Goal: Information Seeking & Learning: Learn about a topic

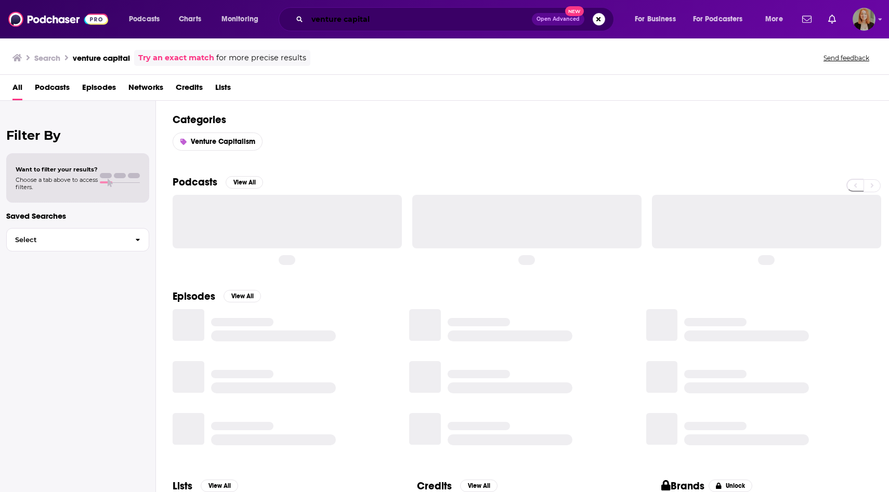
click at [479, 17] on input "venture capital" at bounding box center [419, 19] width 225 height 17
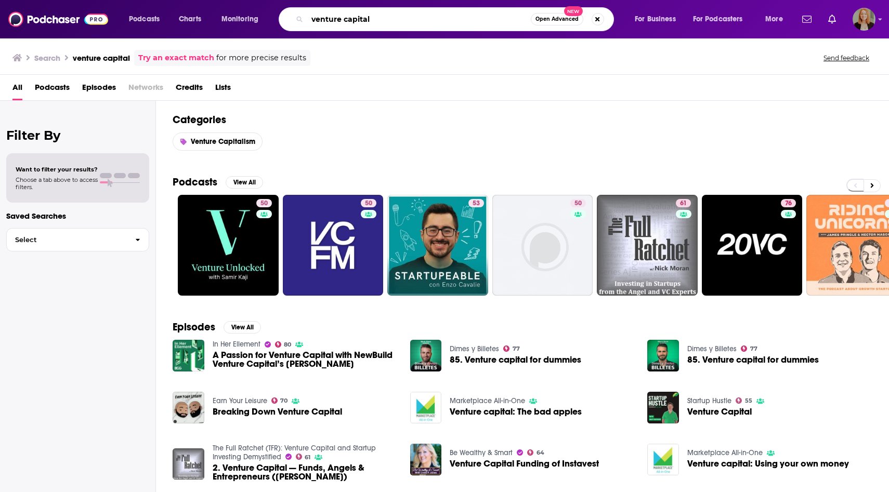
drag, startPoint x: 471, startPoint y: 19, endPoint x: 284, endPoint y: 16, distance: 186.2
click at [284, 16] on div "venture capital Open Advanced New" at bounding box center [446, 19] width 335 height 24
type input "I"
type input "g"
type input "figma"
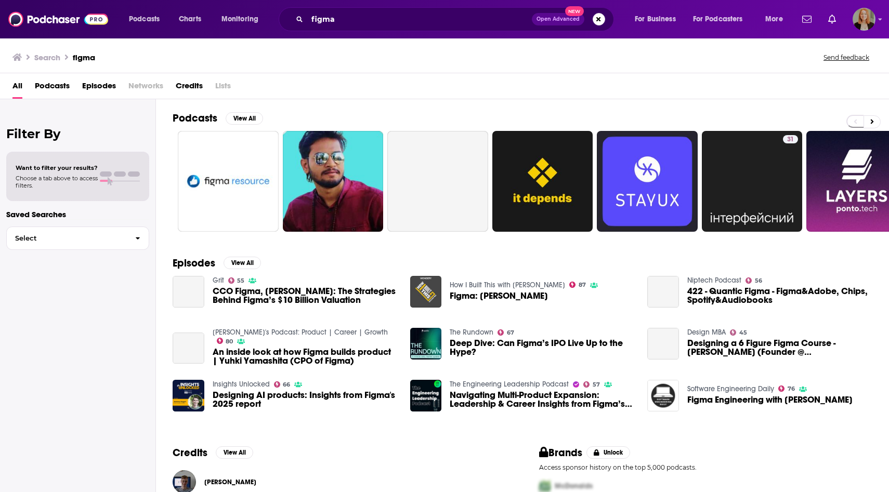
click at [103, 86] on span "Episodes" at bounding box center [99, 87] width 34 height 21
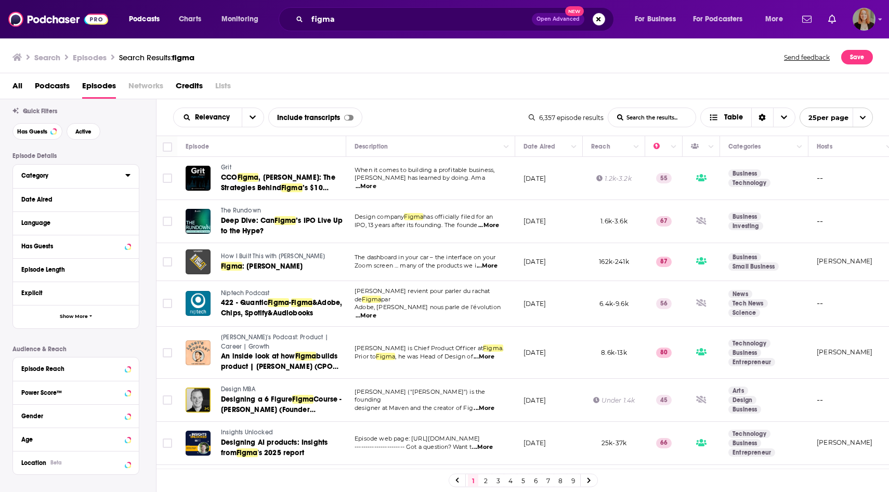
scroll to position [29, 0]
click at [129, 198] on icon at bounding box center [127, 197] width 5 height 3
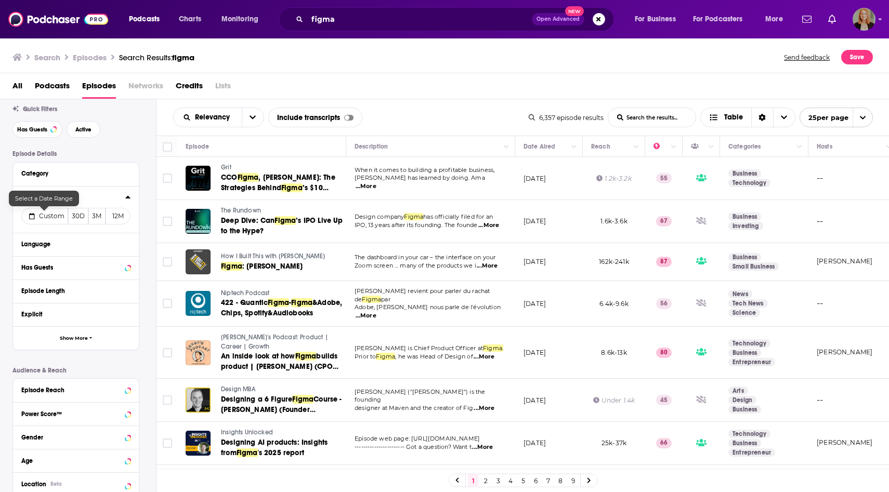
click at [56, 215] on span "Custom" at bounding box center [51, 216] width 25 height 8
select select "7"
select select "2025"
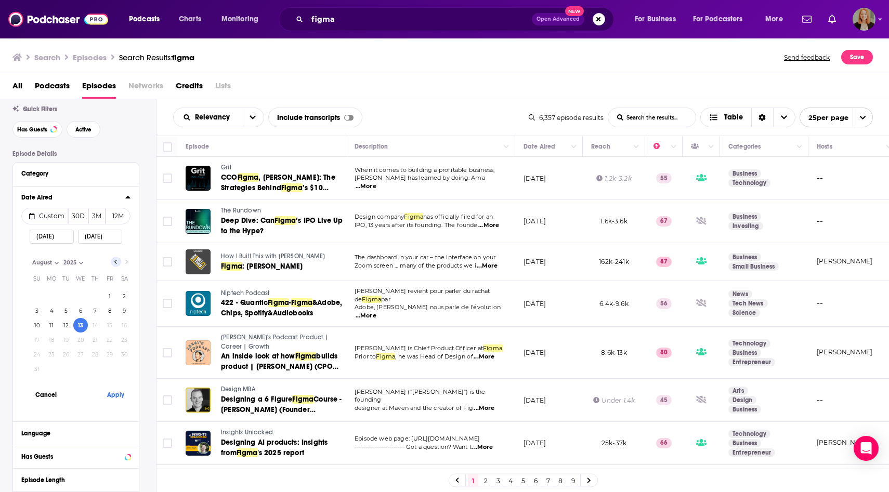
click at [116, 263] on icon "Go to previous month" at bounding box center [116, 262] width 4 height 8
select select "6"
click at [47, 354] on button "28" at bounding box center [51, 354] width 15 height 15
type input "07/28/2025"
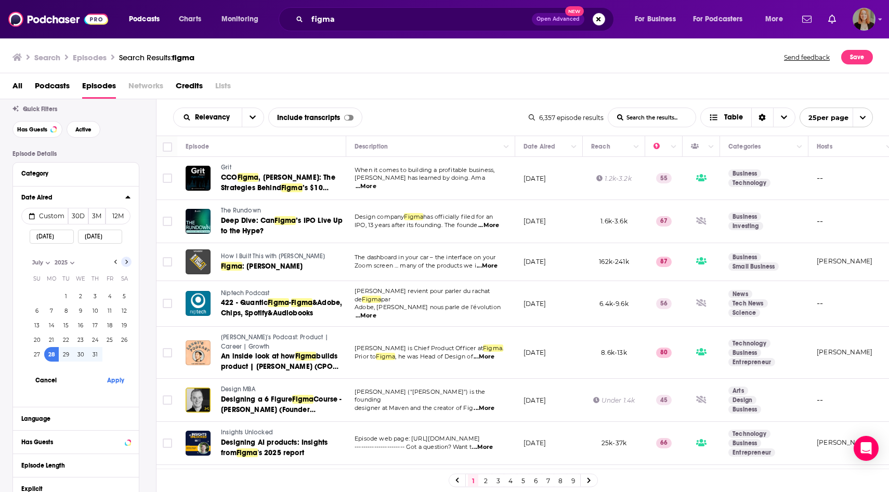
click at [126, 264] on icon "Go to next month" at bounding box center [126, 262] width 2 height 4
select select "7"
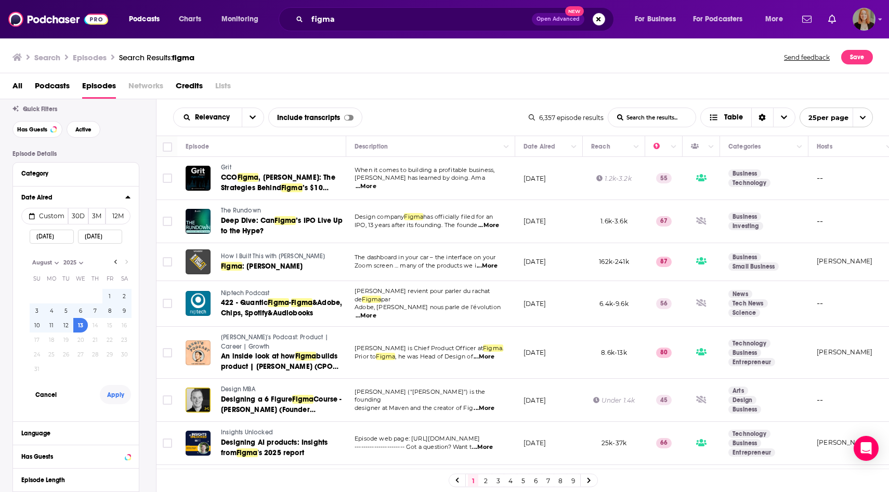
click at [116, 396] on button "Apply" at bounding box center [115, 394] width 31 height 19
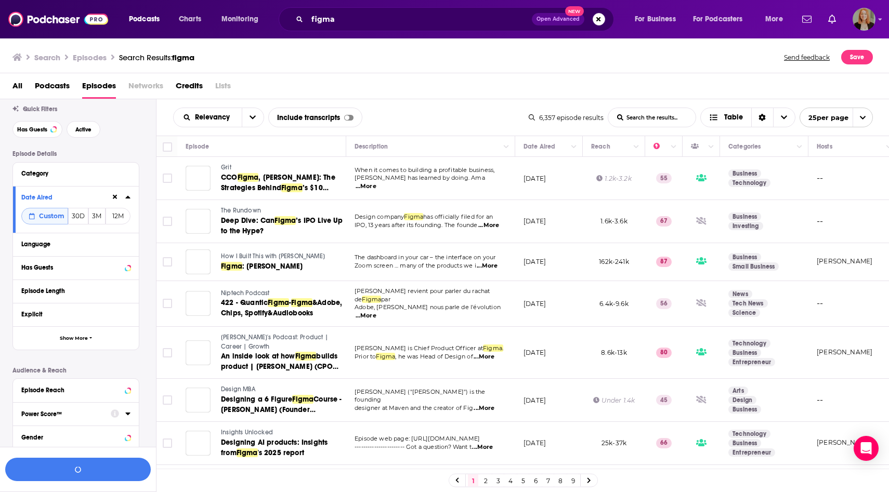
scroll to position [54, 0]
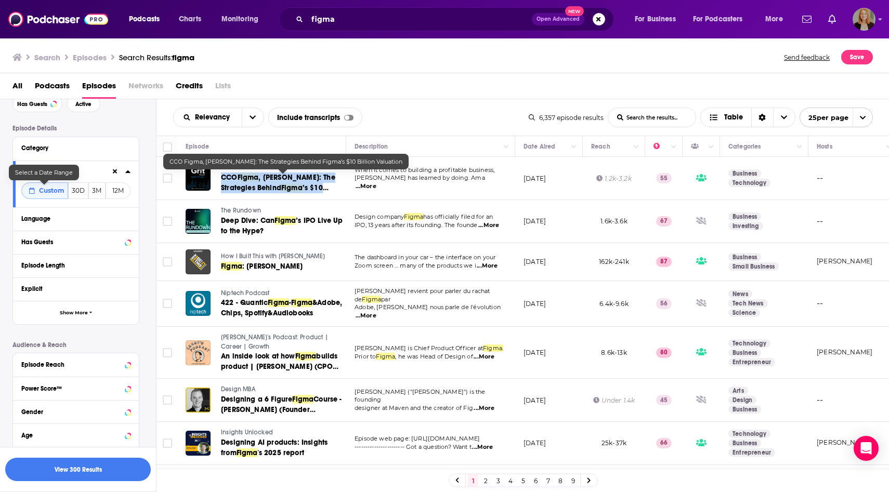
click at [42, 191] on span "Custom" at bounding box center [51, 191] width 25 height 8
select select "6"
select select "2025"
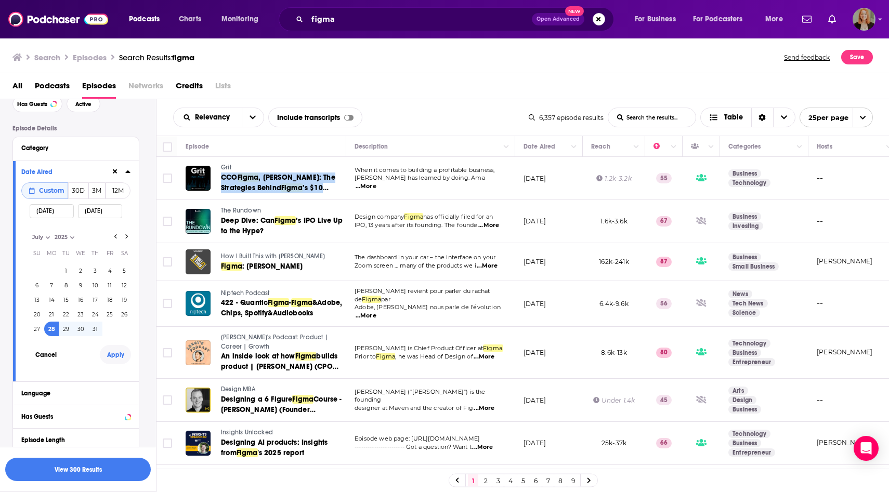
click at [115, 355] on button "Apply" at bounding box center [115, 354] width 31 height 19
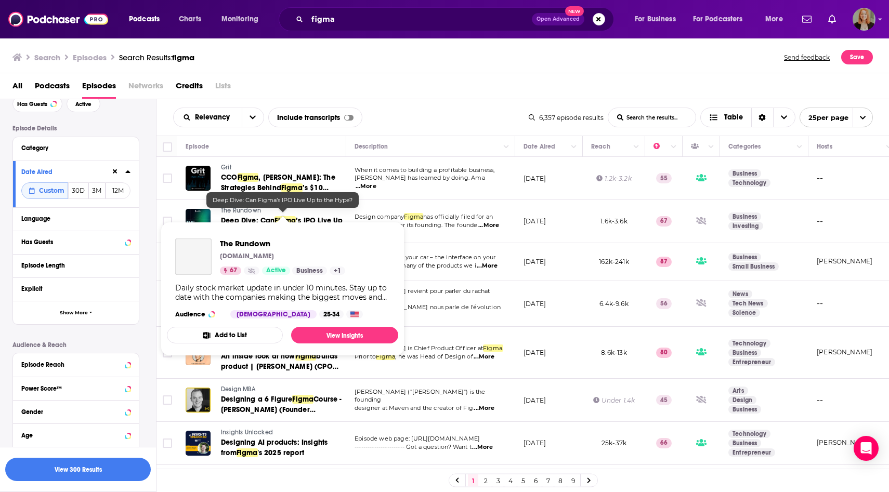
scroll to position [7, 0]
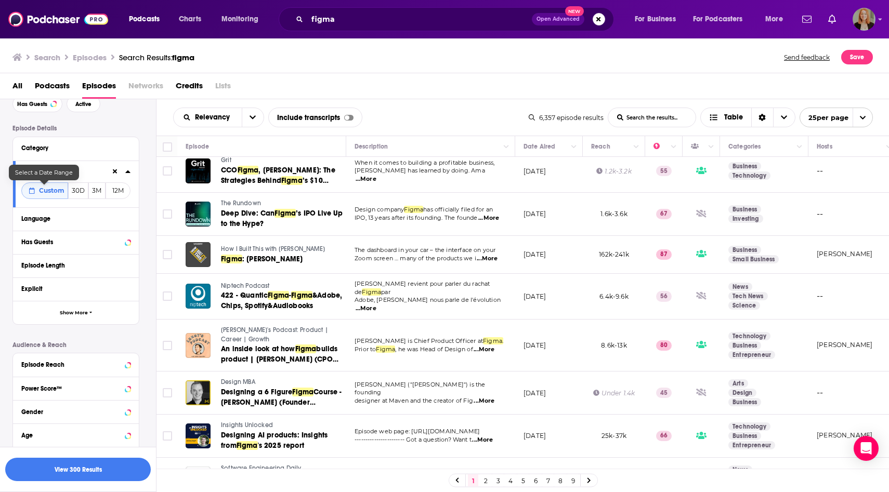
click at [51, 193] on span "Custom" at bounding box center [51, 191] width 25 height 8
select select "6"
select select "2025"
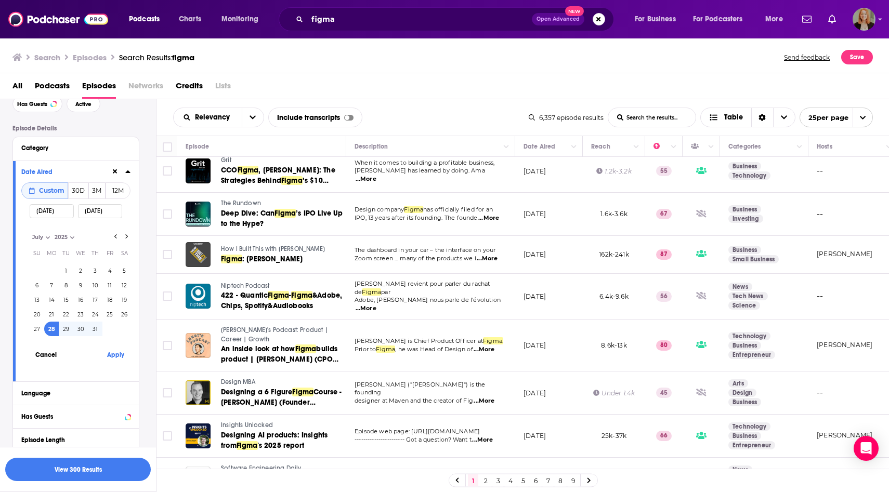
click at [53, 329] on button "28" at bounding box center [51, 329] width 15 height 15
type input "07/28/2025"
click at [126, 237] on icon "Go to next month" at bounding box center [126, 236] width 4 height 8
select select "7"
click at [66, 301] on button "12" at bounding box center [66, 300] width 15 height 15
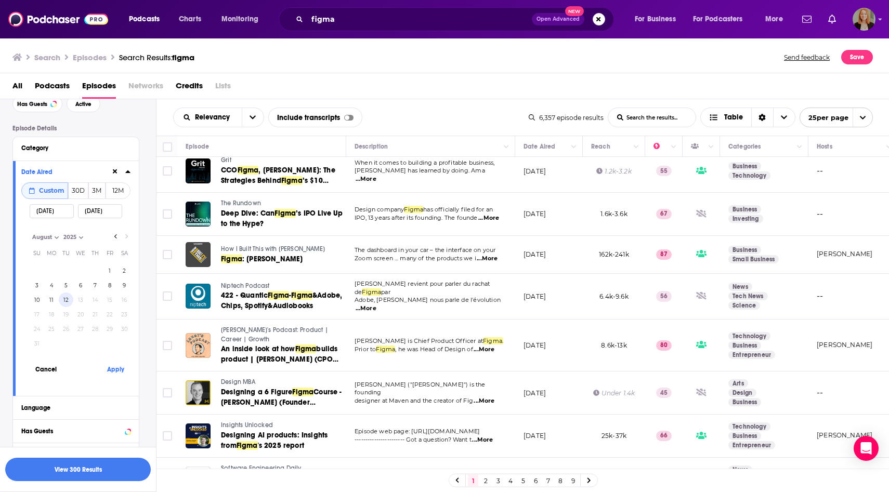
type input "08/12/2025"
click at [83, 467] on button "View 300 Results" at bounding box center [78, 469] width 146 height 23
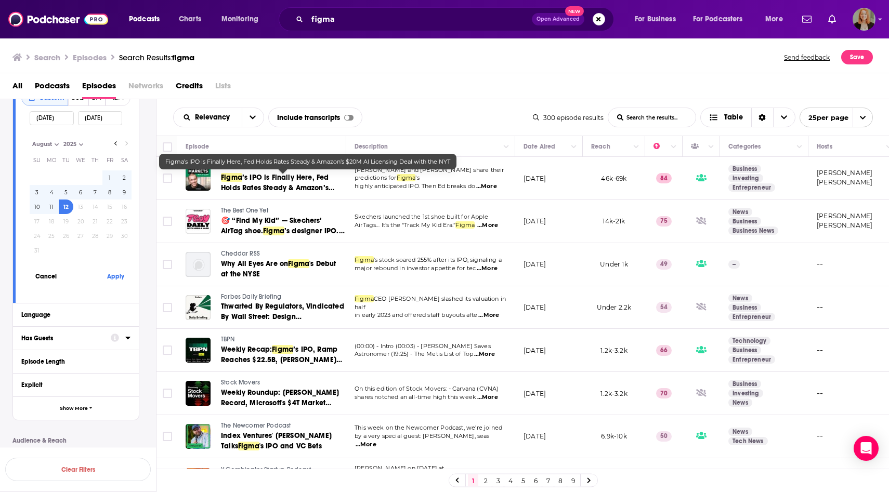
scroll to position [208, 0]
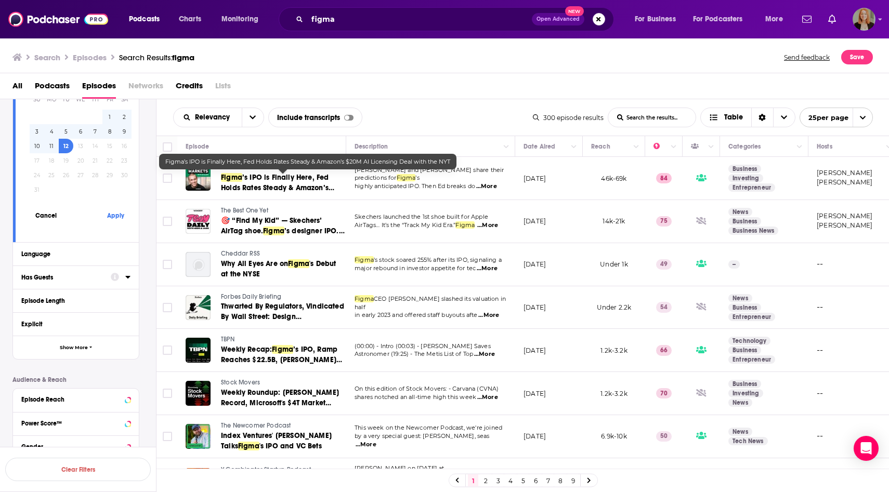
click at [127, 279] on icon at bounding box center [127, 277] width 5 height 3
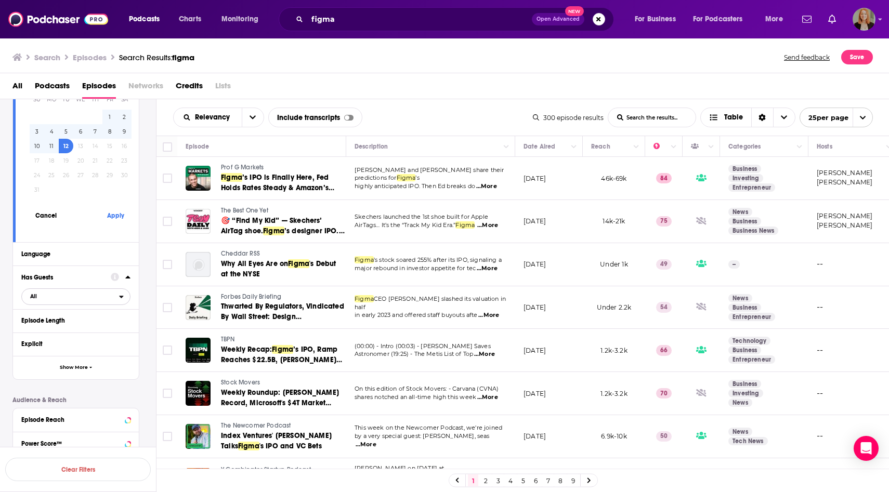
click at [64, 300] on span "All" at bounding box center [70, 297] width 97 height 14
click at [55, 334] on span "Has guests" at bounding box center [57, 331] width 61 height 6
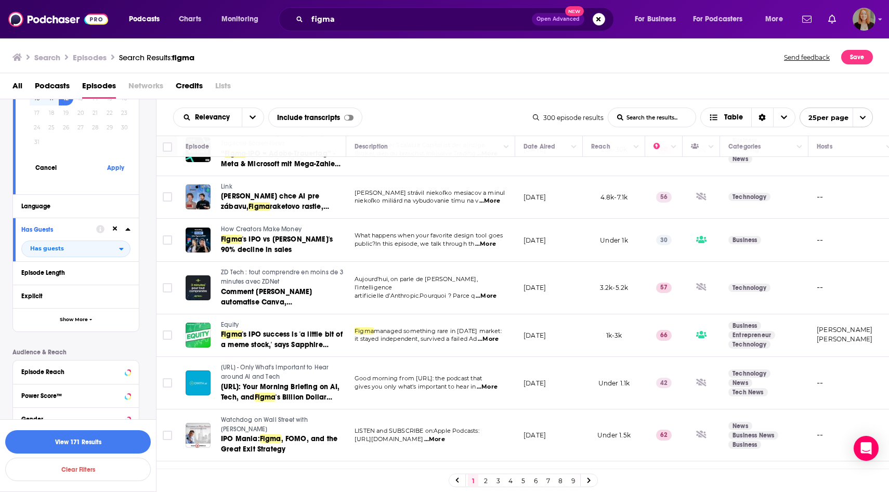
scroll to position [818, 0]
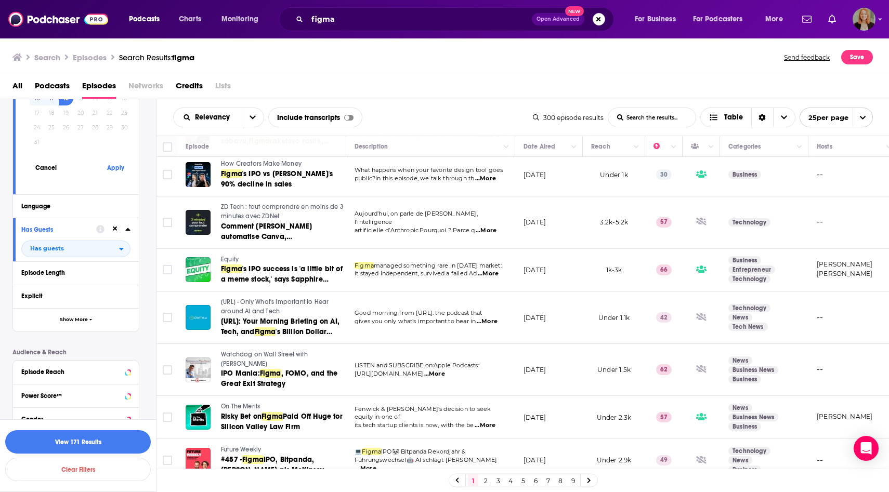
click at [487, 479] on link "2" at bounding box center [485, 481] width 10 height 12
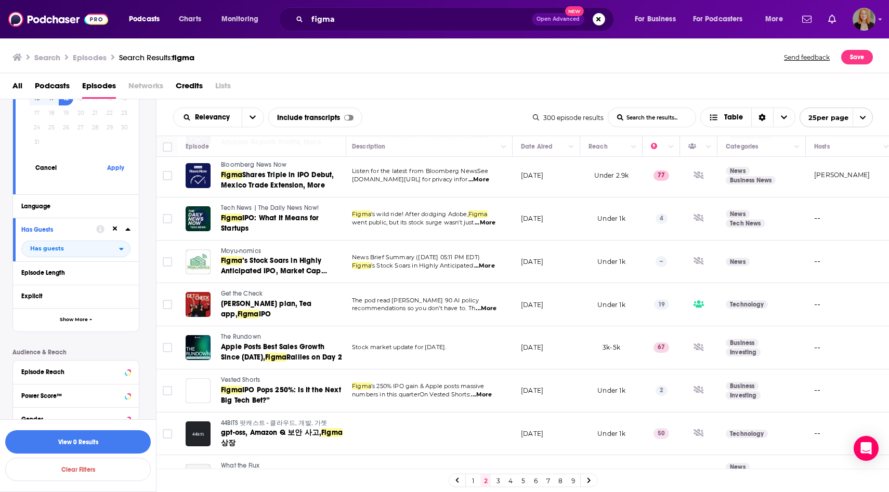
scroll to position [767, 3]
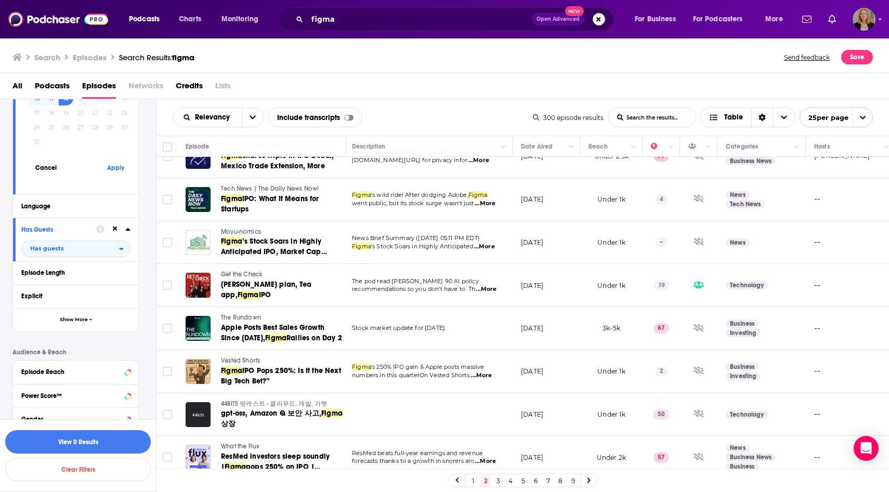
click at [497, 480] on link "3" at bounding box center [498, 481] width 10 height 12
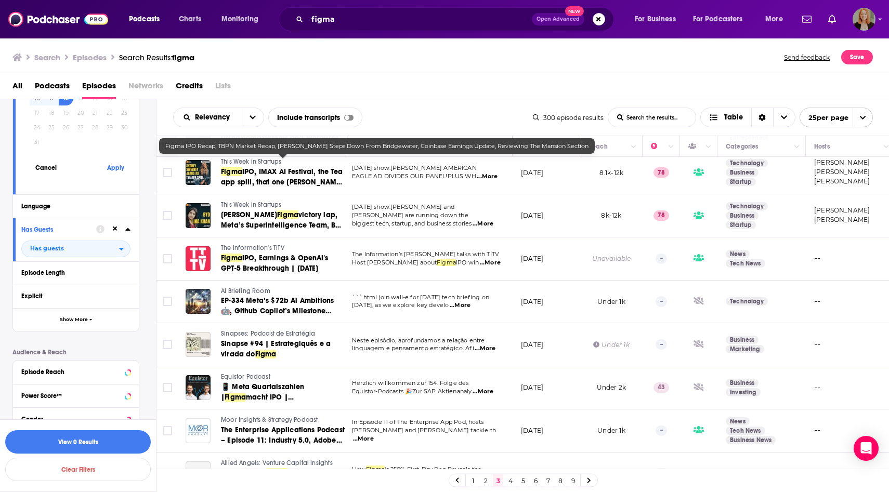
scroll to position [767, 3]
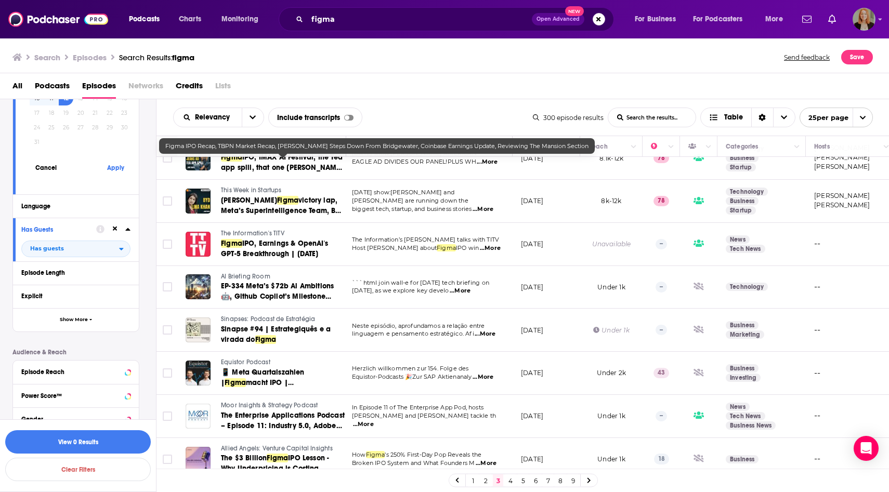
click at [510, 480] on link "4" at bounding box center [510, 481] width 10 height 12
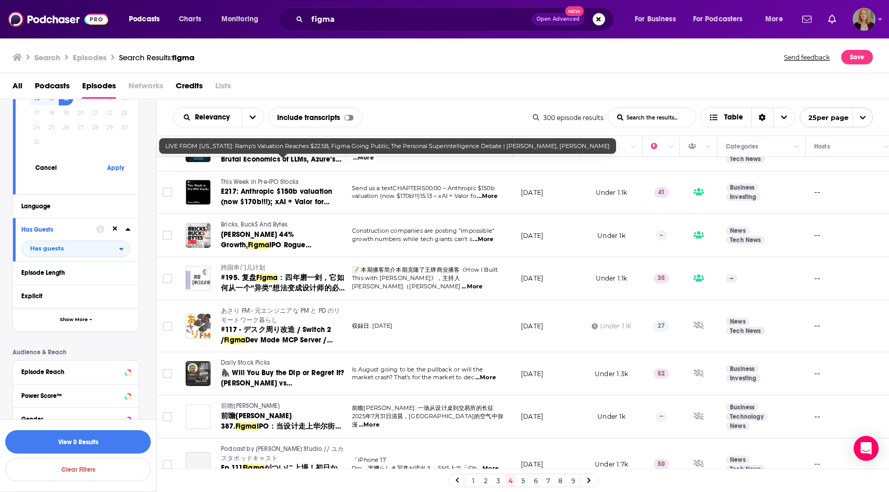
scroll to position [800, 3]
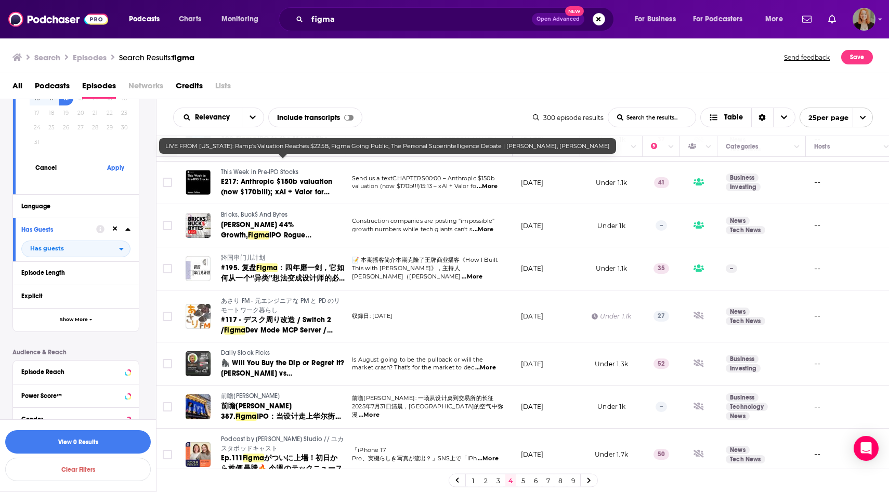
click at [522, 479] on link "5" at bounding box center [523, 481] width 10 height 12
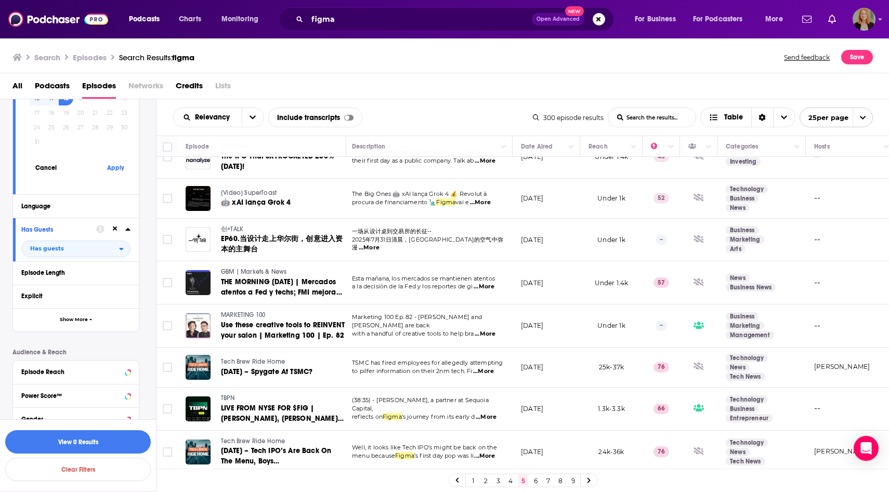
scroll to position [784, 3]
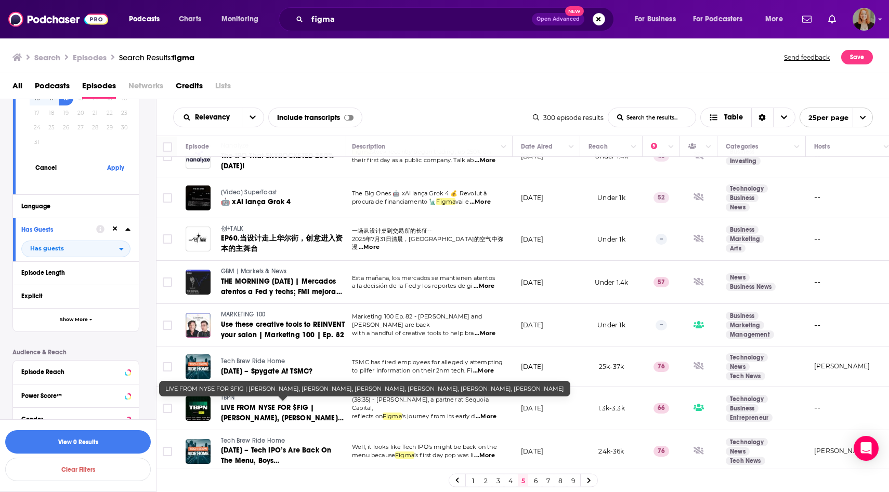
click at [307, 406] on span "LIVE FROM NYSE FOR $FIG | Dylan Field, Lynn Martin, Kris Rasmussen, Andrew Reed…" at bounding box center [282, 424] width 123 height 40
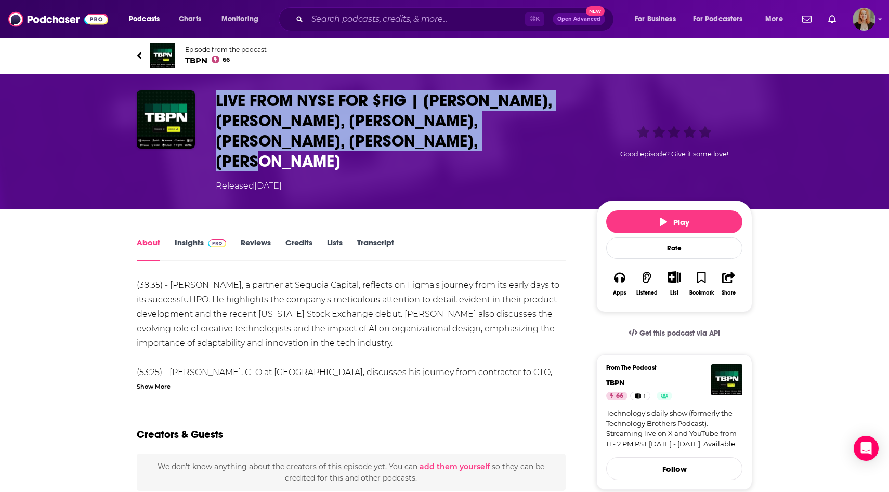
drag, startPoint x: 219, startPoint y: 95, endPoint x: 436, endPoint y: 132, distance: 220.5
click at [437, 133] on h1 "LIVE FROM NYSE FOR $FIG | Dylan Field, Lynn Martin, Kris Rasmussen, Andrew Reed…" at bounding box center [398, 130] width 364 height 81
copy h1 "LIVE FROM NYSE FOR $FIG | Dylan Field, Lynn Martin, Kris Rasmussen, Andrew Reed…"
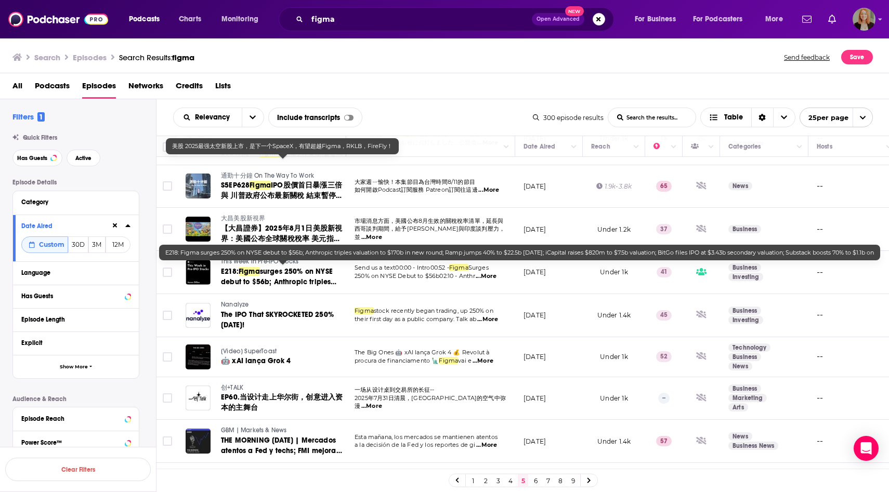
scroll to position [784, 0]
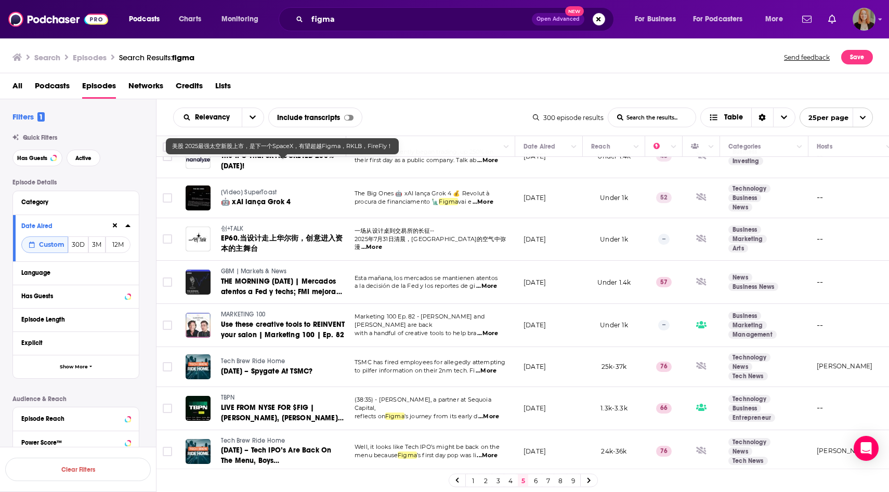
click at [494, 452] on span "...More" at bounding box center [487, 456] width 21 height 8
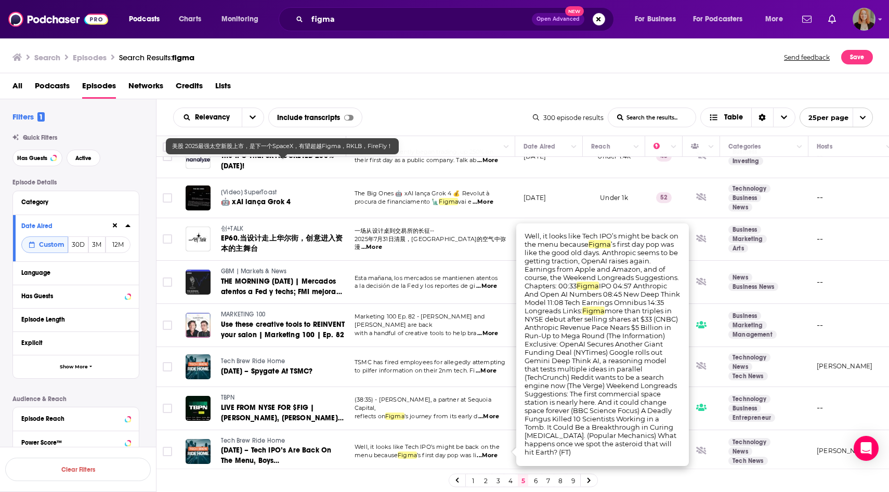
click at [534, 480] on link "6" at bounding box center [535, 481] width 10 height 12
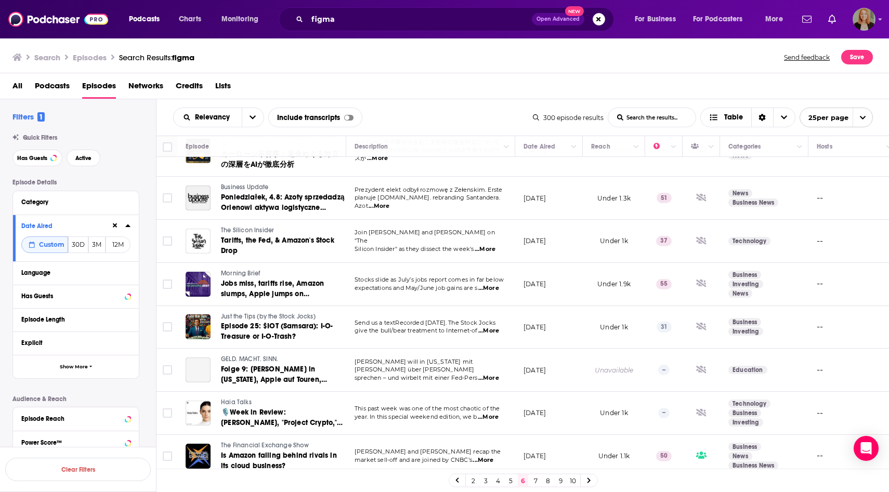
scroll to position [770, 0]
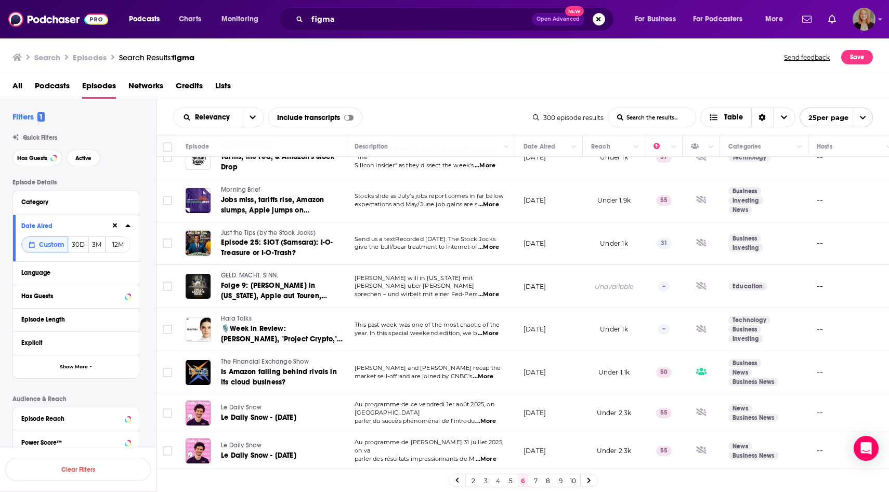
click at [534, 482] on link "7" at bounding box center [535, 481] width 10 height 12
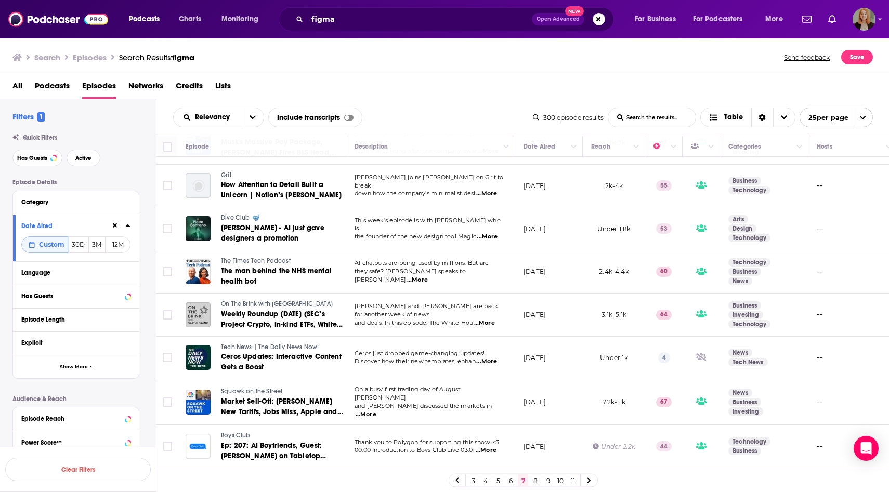
scroll to position [756, 0]
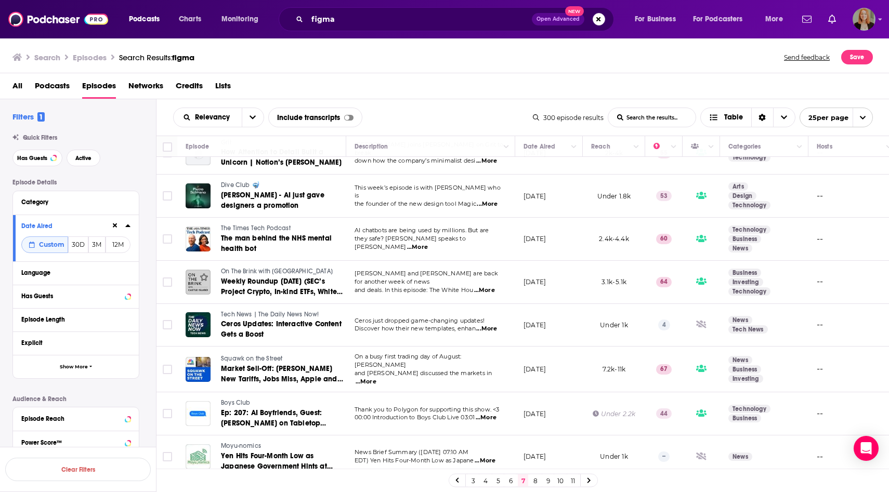
click at [536, 480] on link "8" at bounding box center [535, 481] width 10 height 12
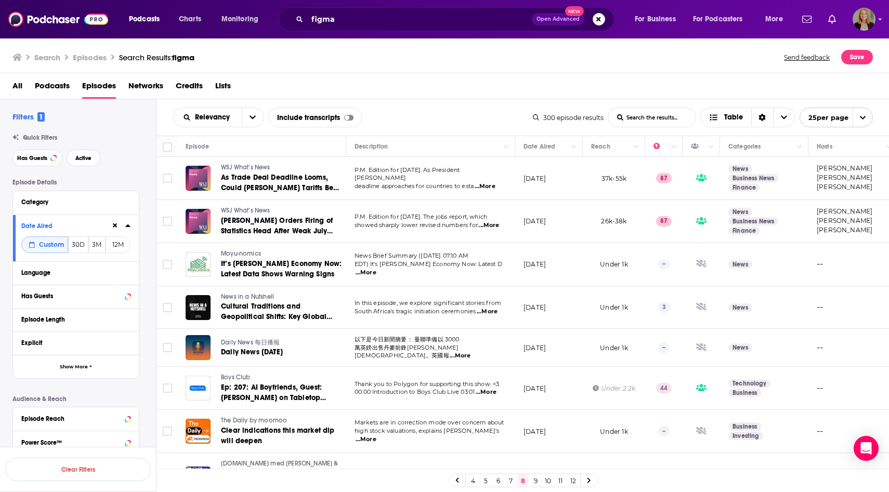
click at [490, 184] on span "...More" at bounding box center [485, 187] width 21 height 8
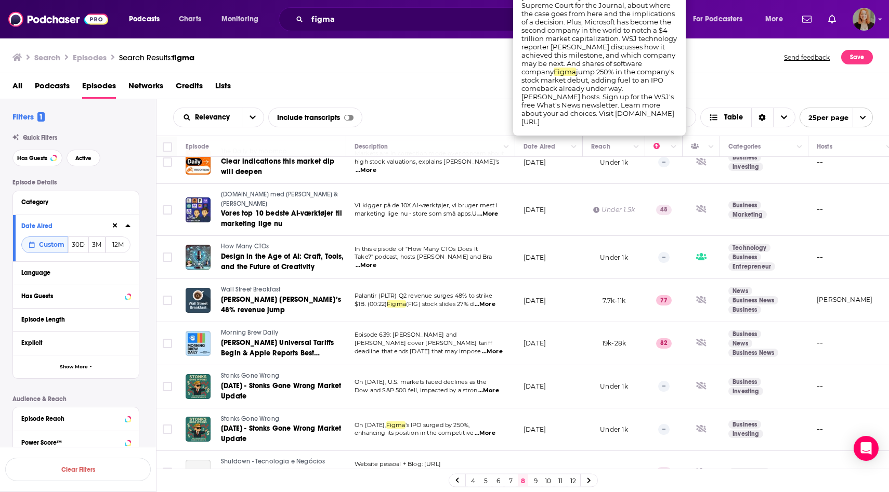
scroll to position [270, 0]
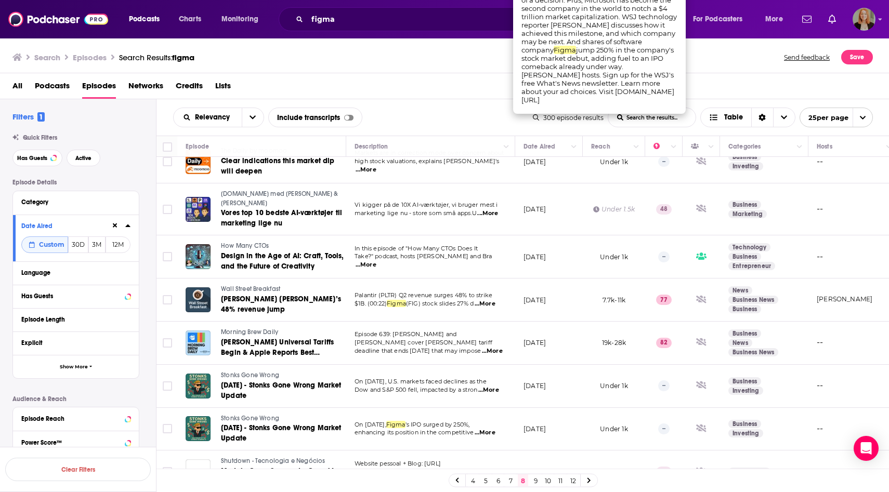
click at [486, 302] on span "...More" at bounding box center [485, 304] width 21 height 8
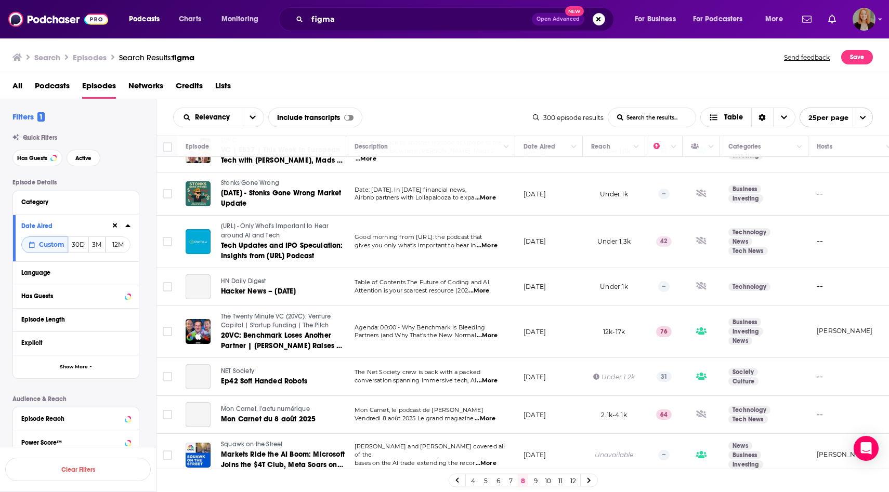
scroll to position [770, 0]
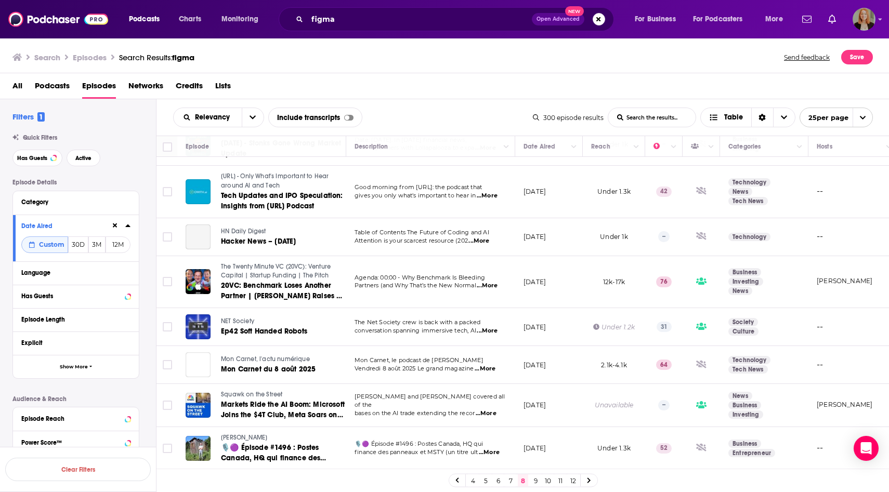
click at [537, 480] on link "9" at bounding box center [535, 481] width 10 height 12
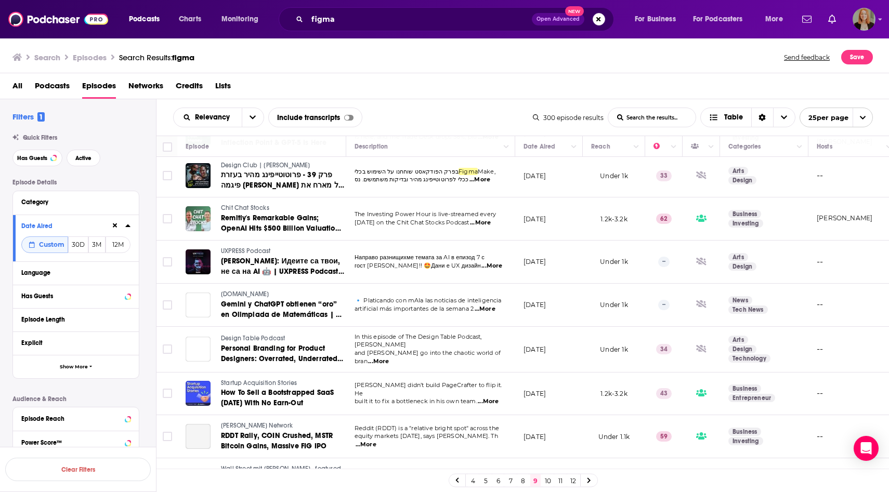
scroll to position [776, 0]
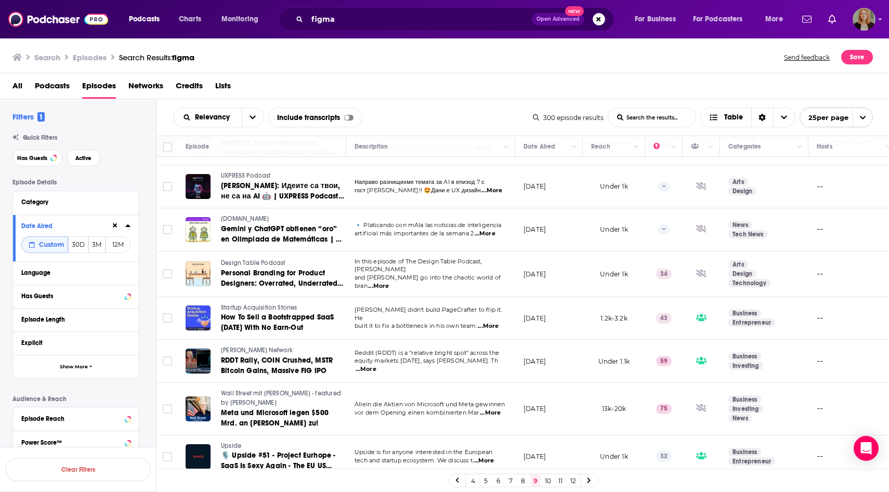
click at [549, 480] on link "10" at bounding box center [548, 481] width 10 height 12
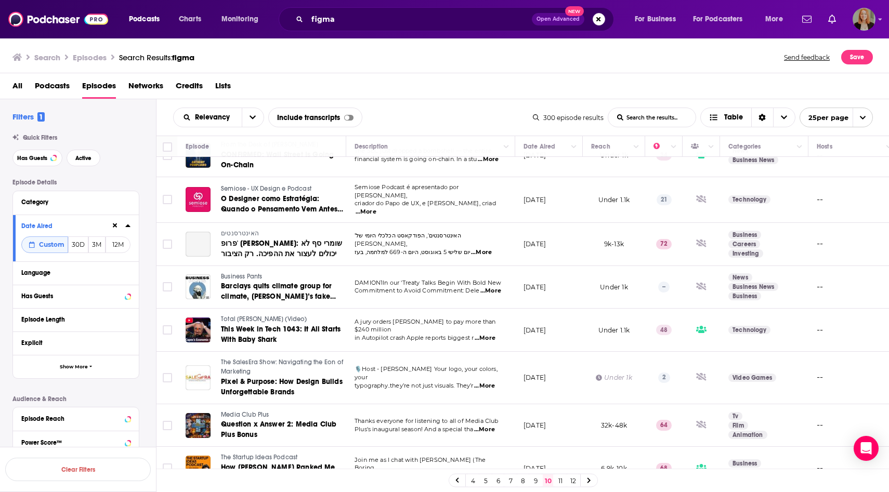
scroll to position [800, 0]
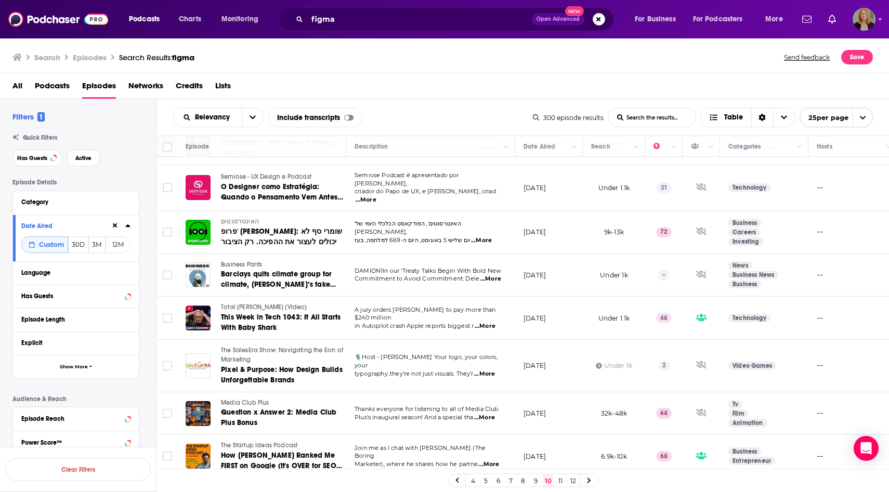
click at [559, 480] on link "11" at bounding box center [560, 481] width 10 height 12
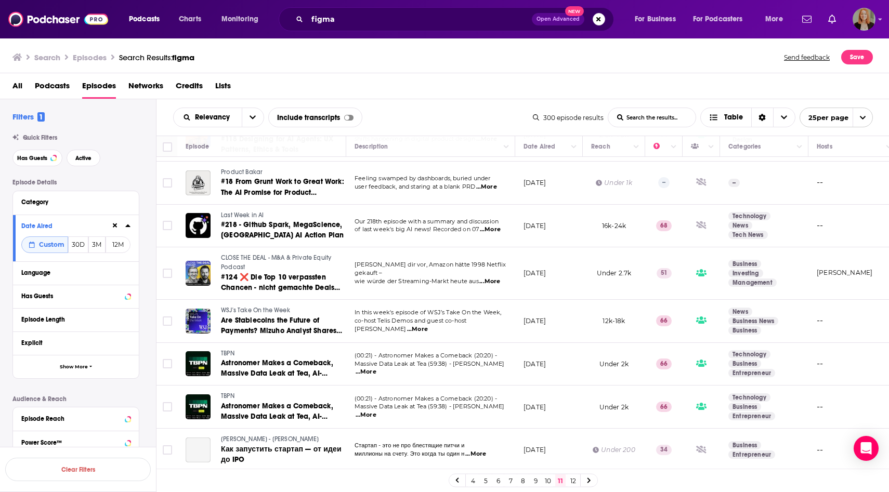
scroll to position [402, 0]
click at [428, 324] on span "...More" at bounding box center [417, 328] width 21 height 8
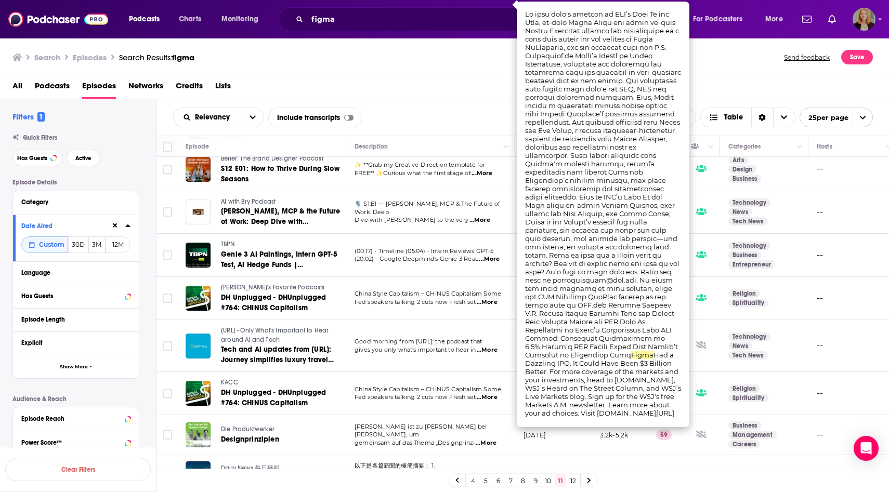
scroll to position [791, 0]
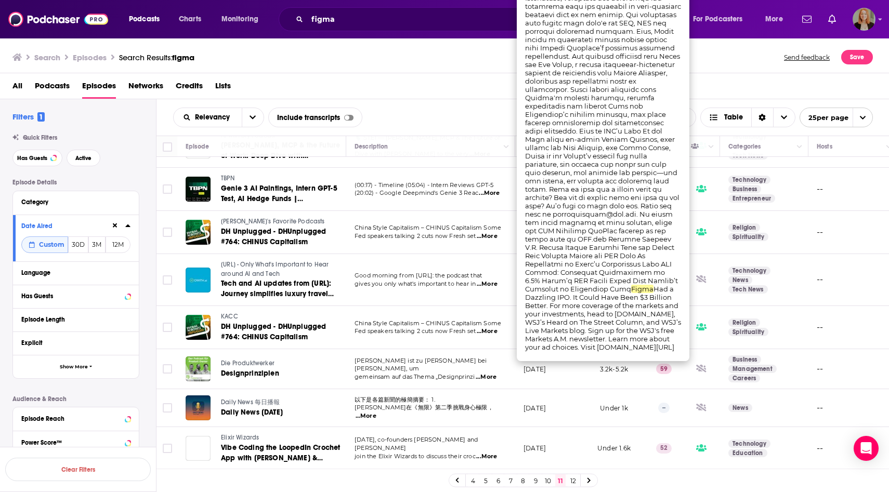
click at [571, 480] on link "12" at bounding box center [573, 481] width 10 height 12
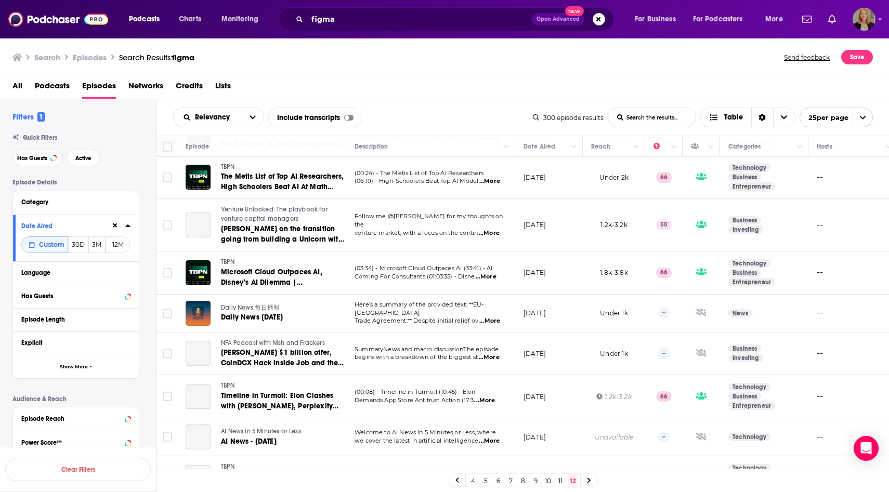
scroll to position [589, 0]
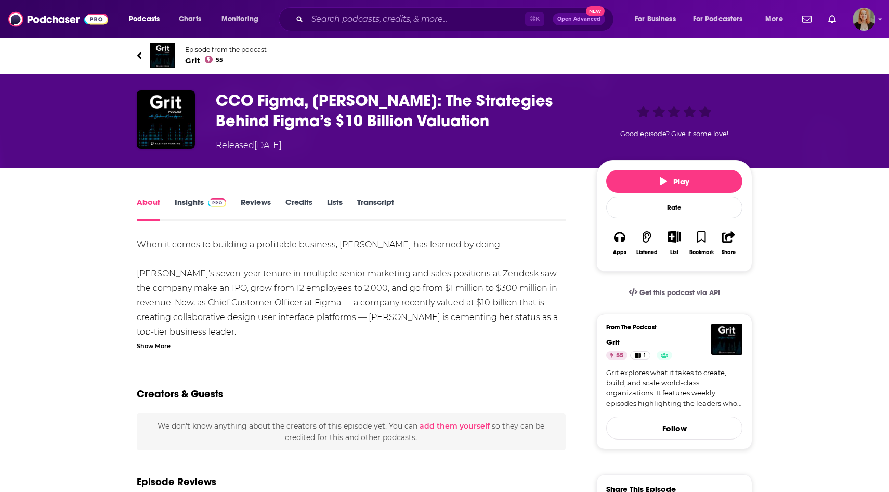
click at [157, 344] on div "Show More" at bounding box center [154, 346] width 34 height 10
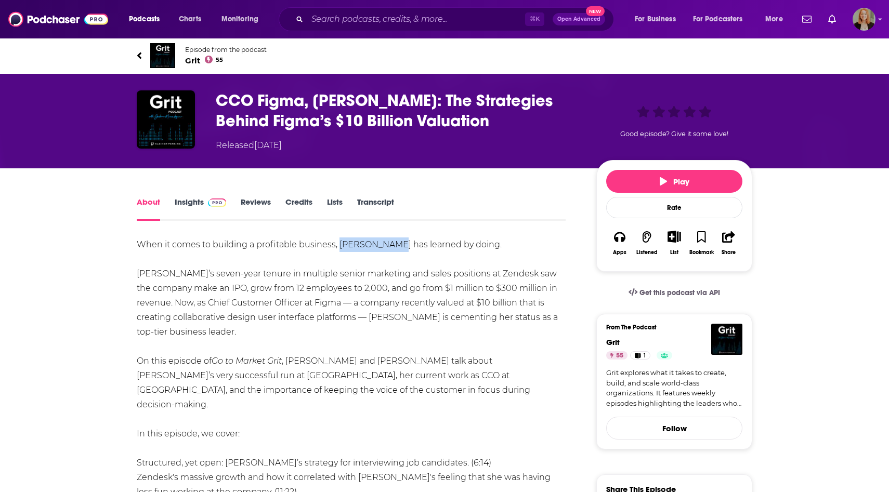
drag, startPoint x: 337, startPoint y: 244, endPoint x: 399, endPoint y: 248, distance: 61.4
copy div "Amanda Kleha"
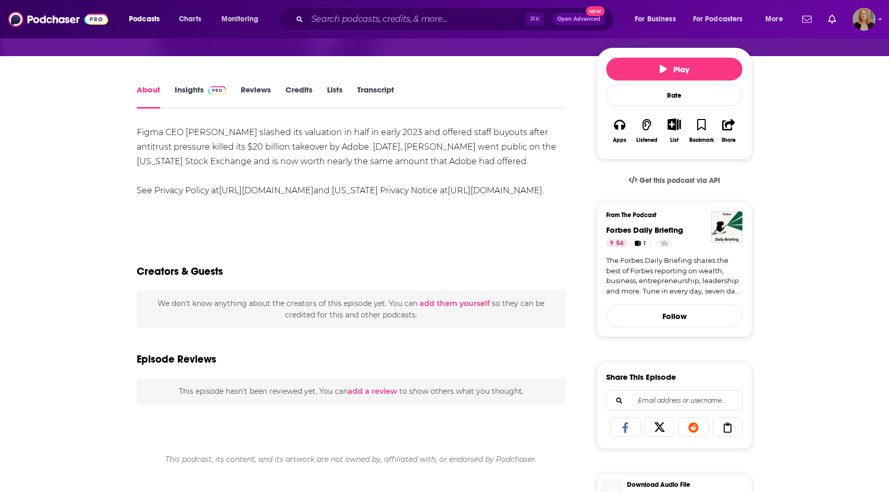
scroll to position [7, 0]
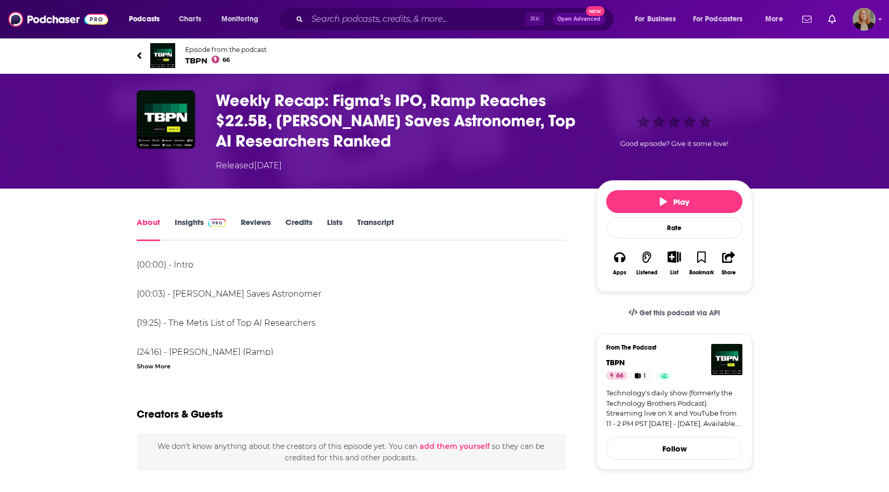
click at [147, 369] on div "Show More" at bounding box center [154, 366] width 34 height 10
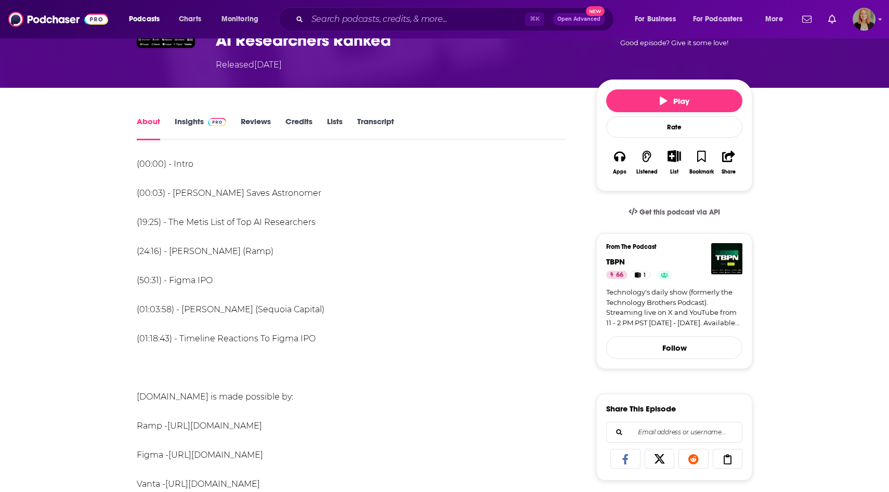
scroll to position [108, 0]
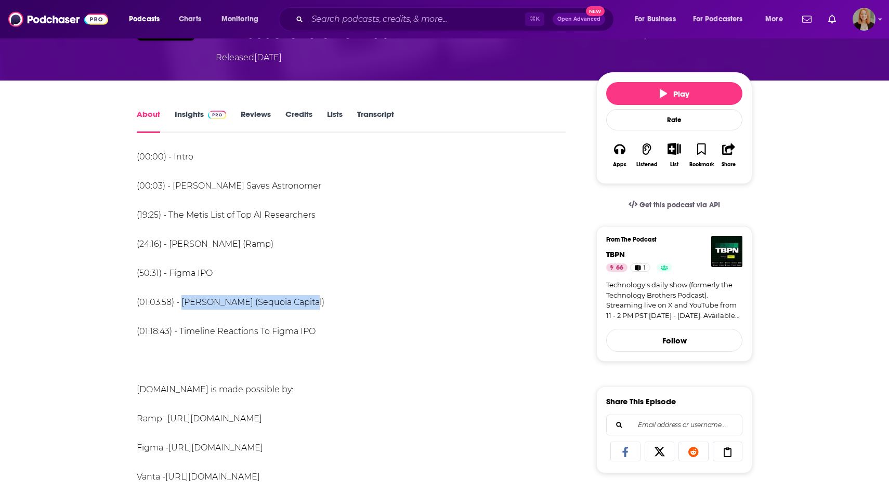
drag, startPoint x: 184, startPoint y: 303, endPoint x: 310, endPoint y: 304, distance: 126.9
click at [310, 304] on li "(01:03:58) - Andrew Reed (Sequoia Capital)" at bounding box center [351, 302] width 429 height 15
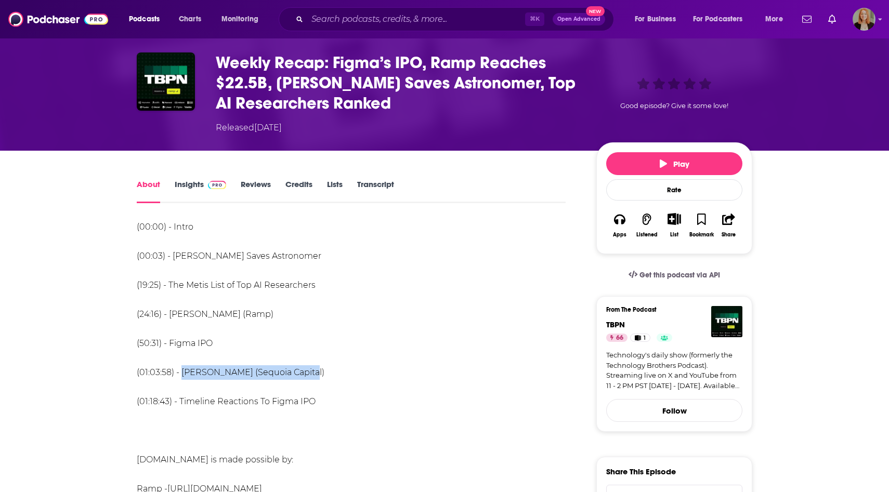
scroll to position [37, 0]
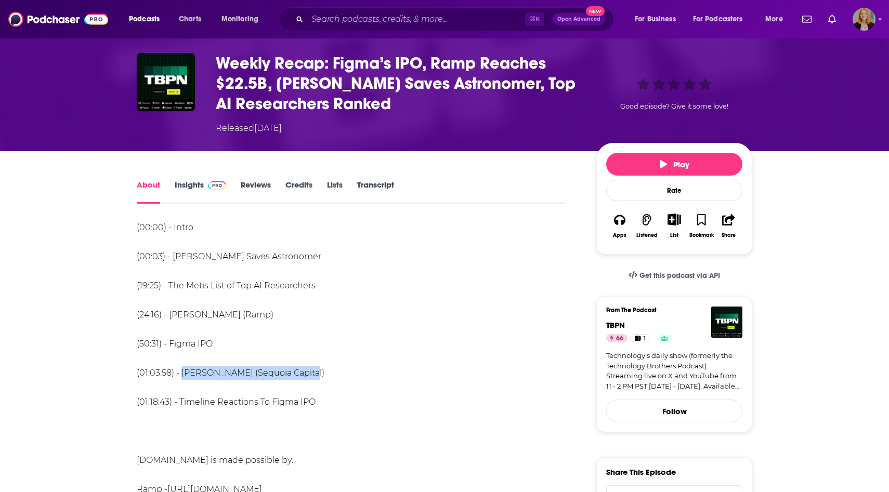
drag, startPoint x: 218, startPoint y: 62, endPoint x: 437, endPoint y: 103, distance: 222.6
click at [437, 103] on h1 "Weekly Recap: Figma’s IPO, Ramp Reaches $22.5B, Gwyneth Paltrow Saves Astronome…" at bounding box center [398, 83] width 364 height 61
copy h1 "Weekly Recap: Figma’s IPO, Ramp Reaches $22.5B, Gwyneth Paltrow Saves Astronome…"
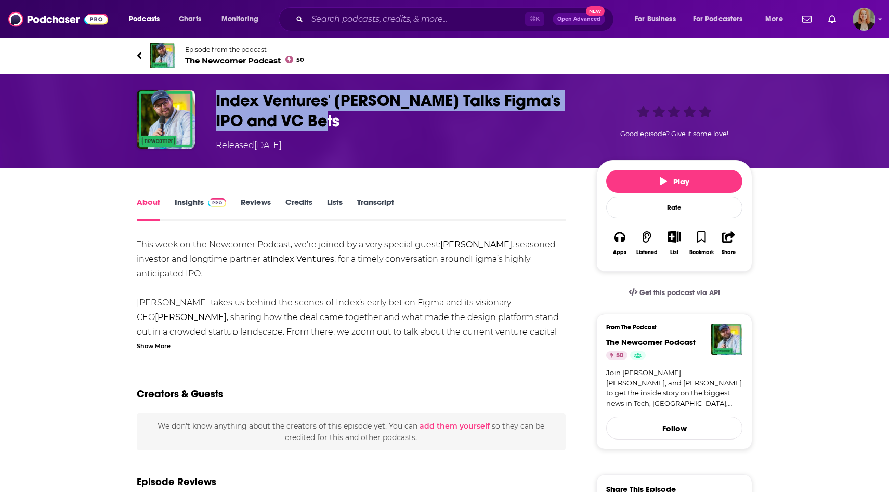
drag, startPoint x: 215, startPoint y: 98, endPoint x: 328, endPoint y: 119, distance: 114.3
click at [328, 120] on div "Index Ventures' [PERSON_NAME] Talks Figma's IPO and VC Bets Released [DATE] Goo…" at bounding box center [445, 120] width 616 height 61
copy h1 "Index Ventures' [PERSON_NAME] Talks Figma's IPO and VC Bets"
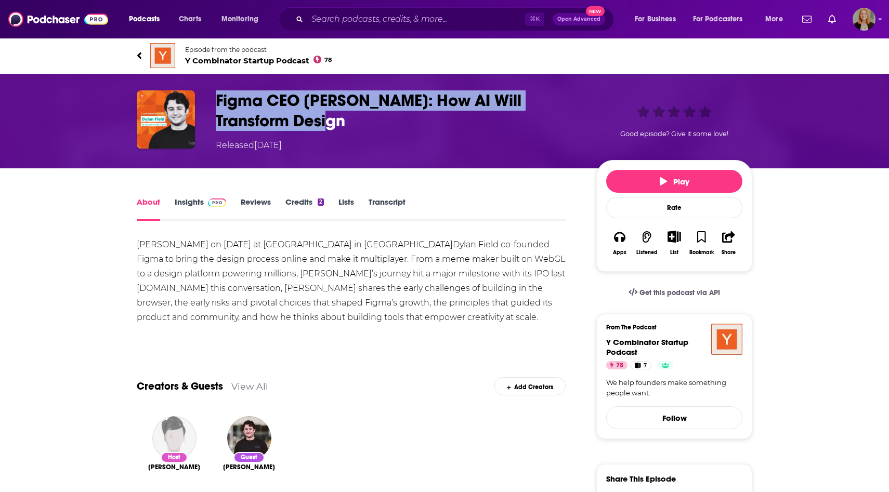
drag, startPoint x: 211, startPoint y: 101, endPoint x: 286, endPoint y: 121, distance: 77.4
click at [286, 121] on div "Figma CEO Dylan Field: How AI Will Transform Design Released Friday, 8th August…" at bounding box center [445, 120] width 616 height 61
copy h1 "Figma CEO Dylan Field: How AI Will Transform Design"
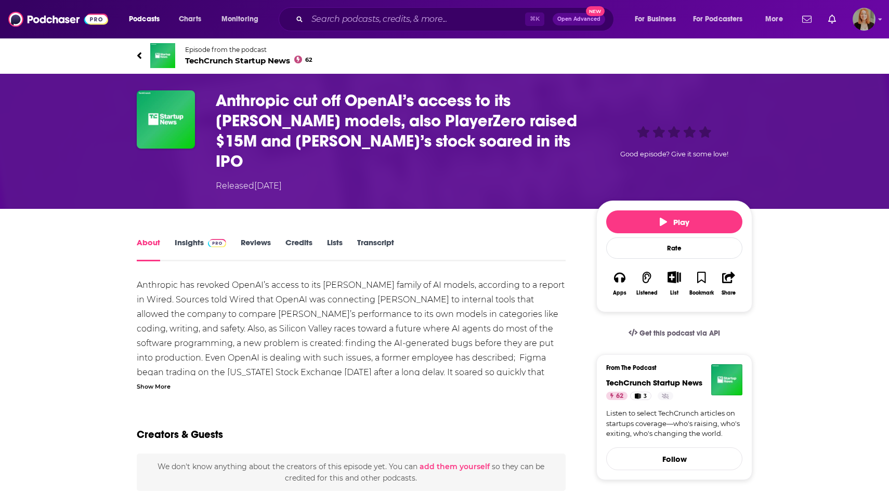
scroll to position [29, 0]
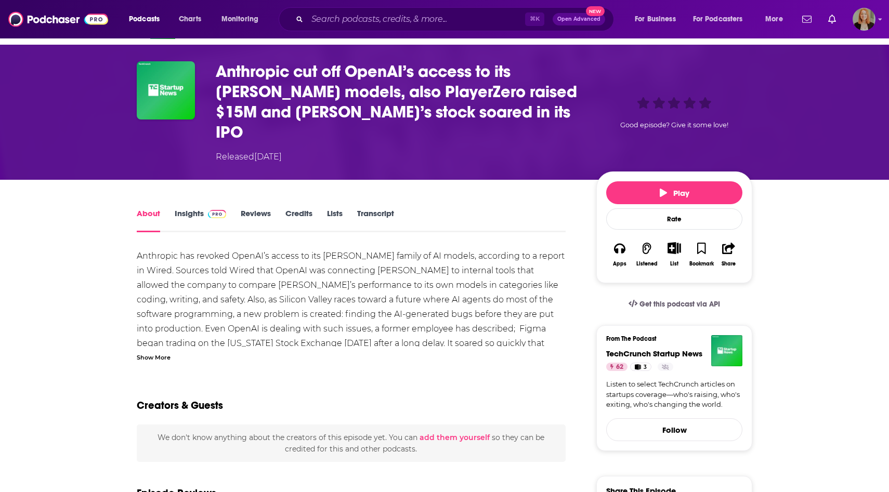
click at [151, 352] on div "Show More" at bounding box center [154, 357] width 34 height 10
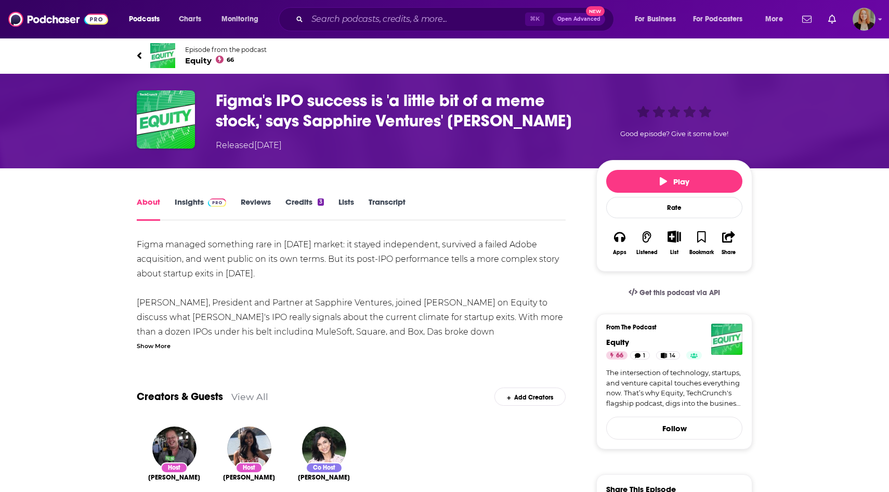
click at [165, 344] on div "Show More" at bounding box center [154, 346] width 34 height 10
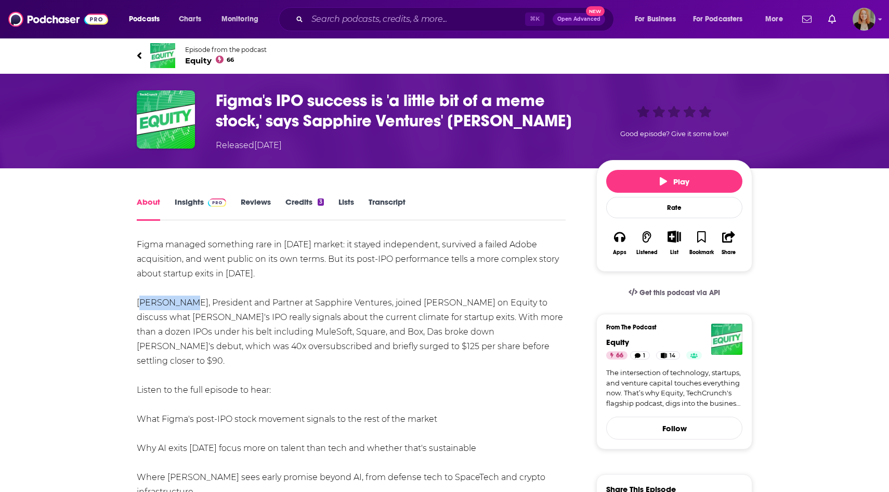
drag, startPoint x: 131, startPoint y: 303, endPoint x: 174, endPoint y: 304, distance: 43.7
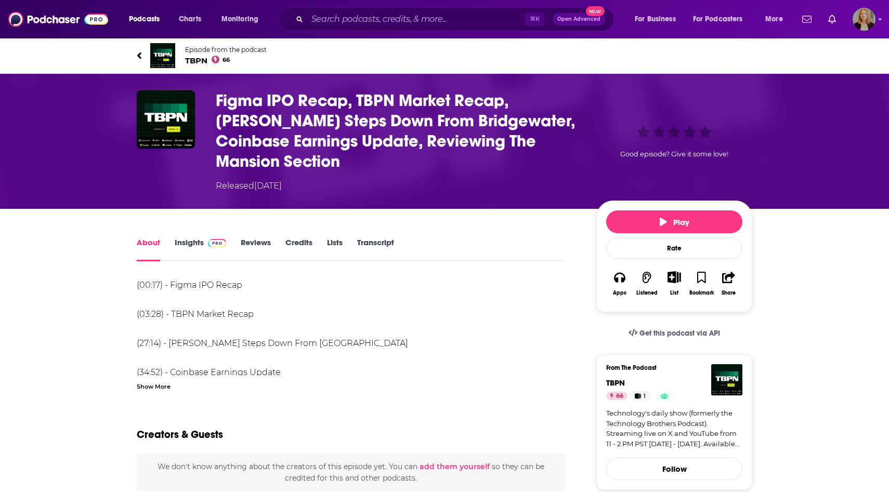
click at [151, 388] on div "Show More" at bounding box center [154, 386] width 34 height 10
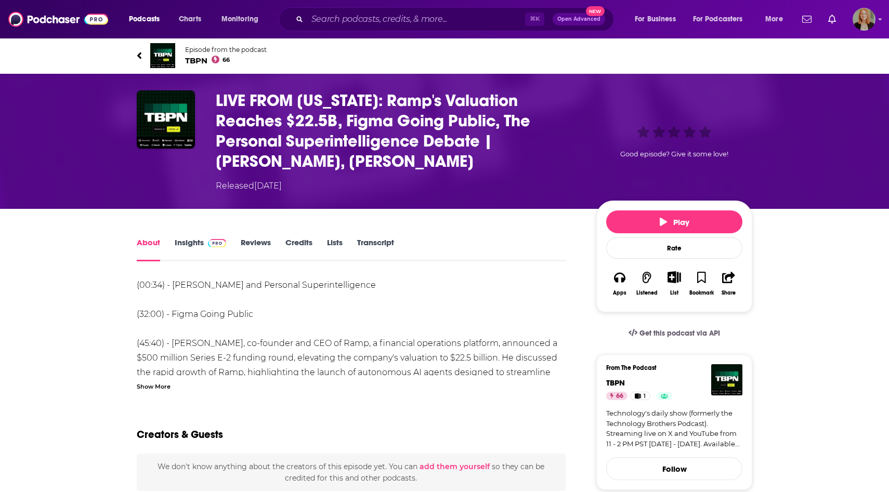
click at [151, 387] on div "Show More" at bounding box center [154, 386] width 34 height 10
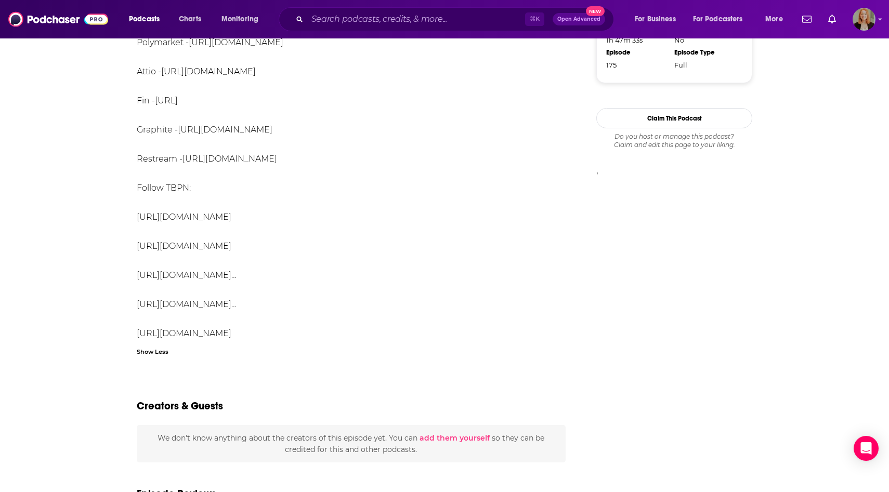
scroll to position [838, 0]
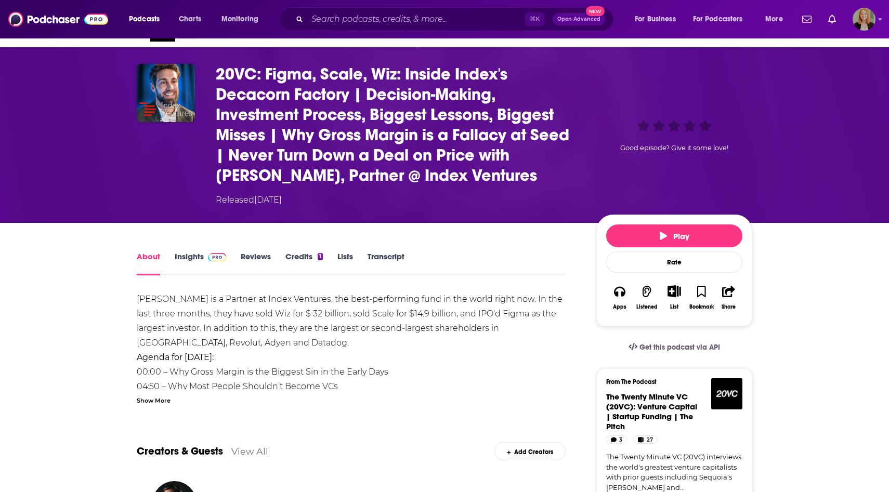
scroll to position [25, 0]
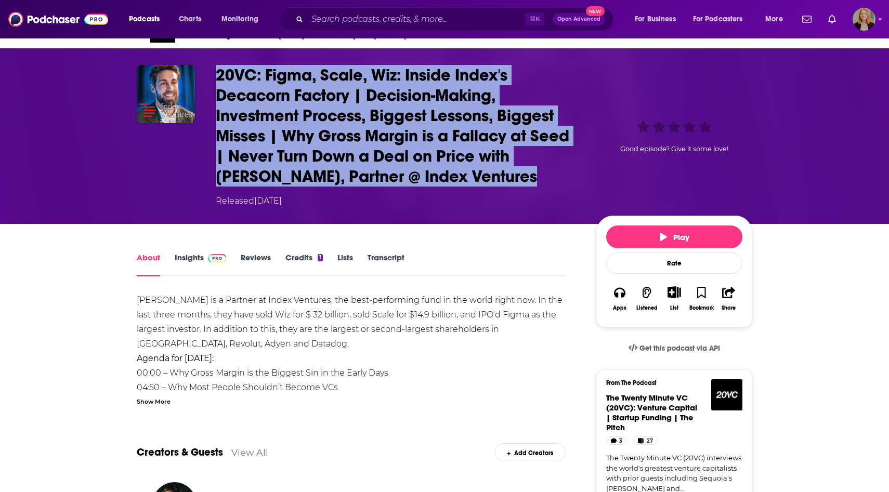
drag, startPoint x: 215, startPoint y: 67, endPoint x: 479, endPoint y: 179, distance: 287.7
click at [480, 179] on div "20VC: Figma, Scale, Wiz: Inside Index's Decacorn Factory | Decision-Making, Inv…" at bounding box center [445, 136] width 616 height 142
copy h1 "20VC: Figma, Scale, Wiz: Inside Index's Decacorn Factory | Decision-Making, Inv…"
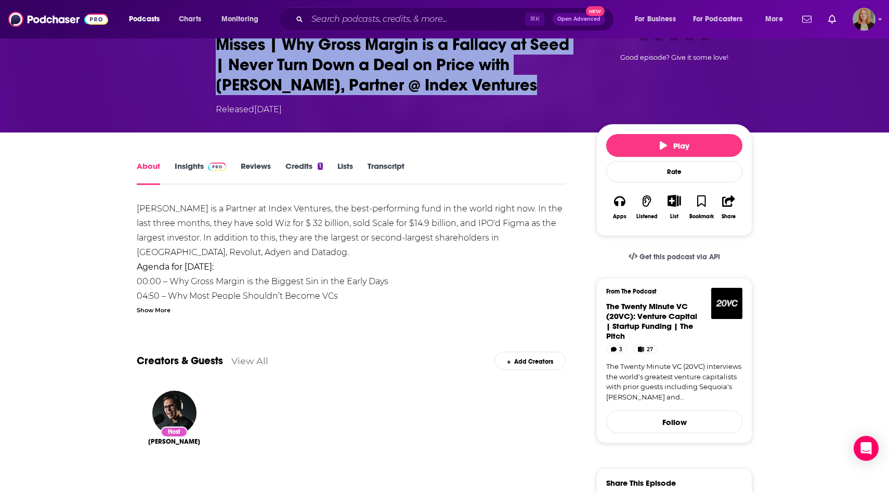
scroll to position [152, 0]
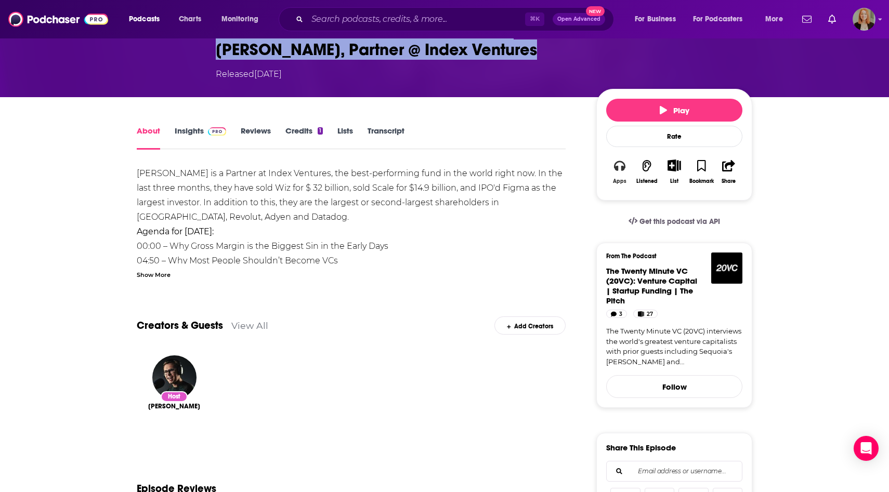
click at [621, 171] on icon "button" at bounding box center [619, 165] width 11 height 11
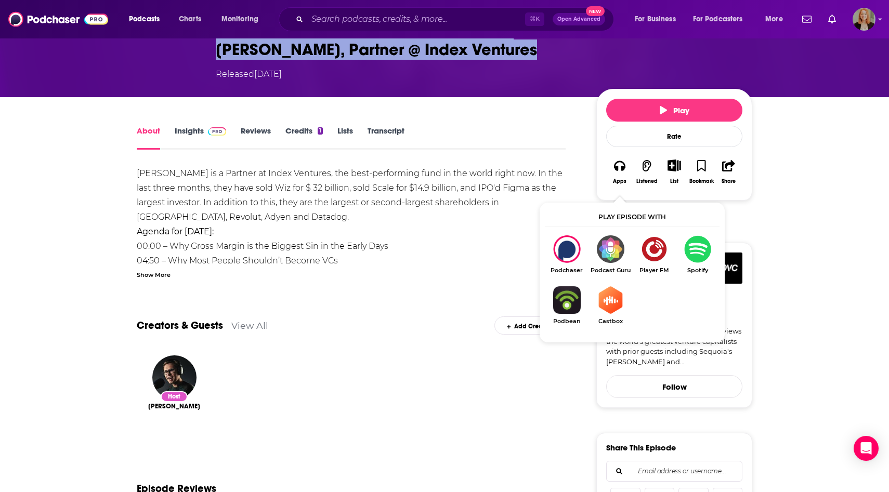
click at [694, 250] on img "Show Listen On dropdown" at bounding box center [698, 250] width 44 height 28
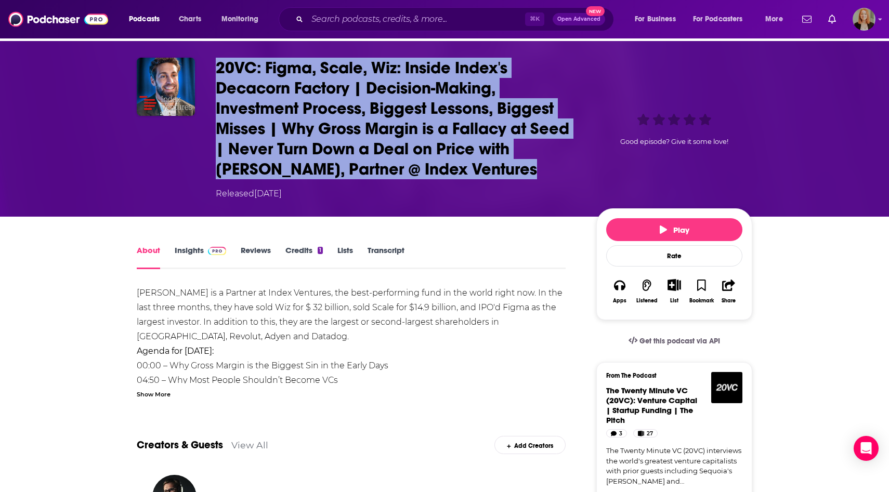
scroll to position [32, 0]
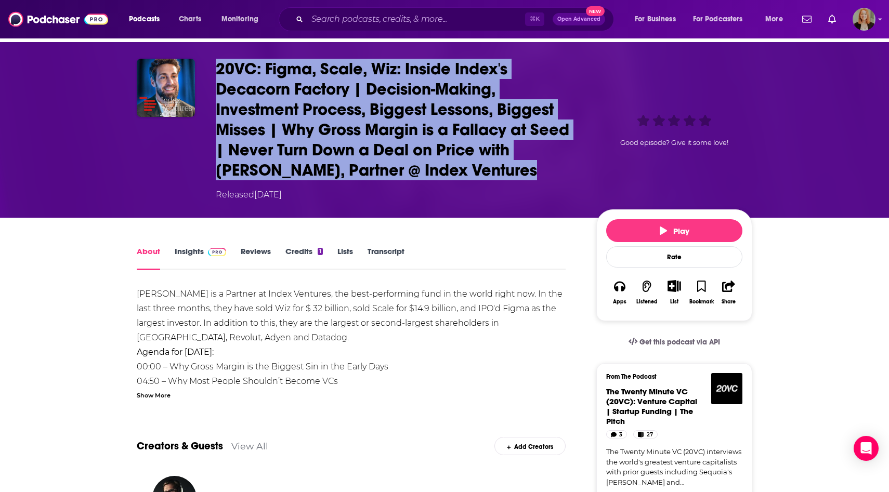
copy h1 "20VC: Figma, Scale, Wiz: Inside Index's Decacorn Factory | Decision-Making, Inv…"
